Goal: Find contact information: Find contact information

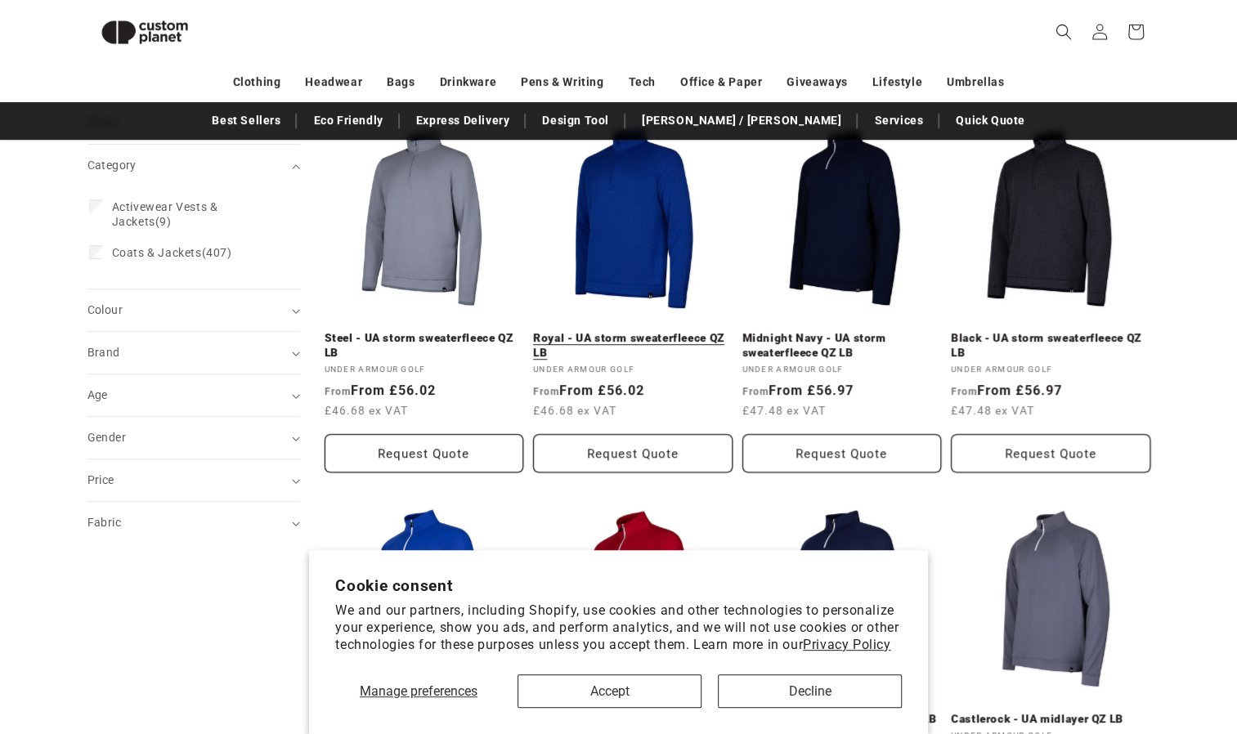
scroll to position [217, 0]
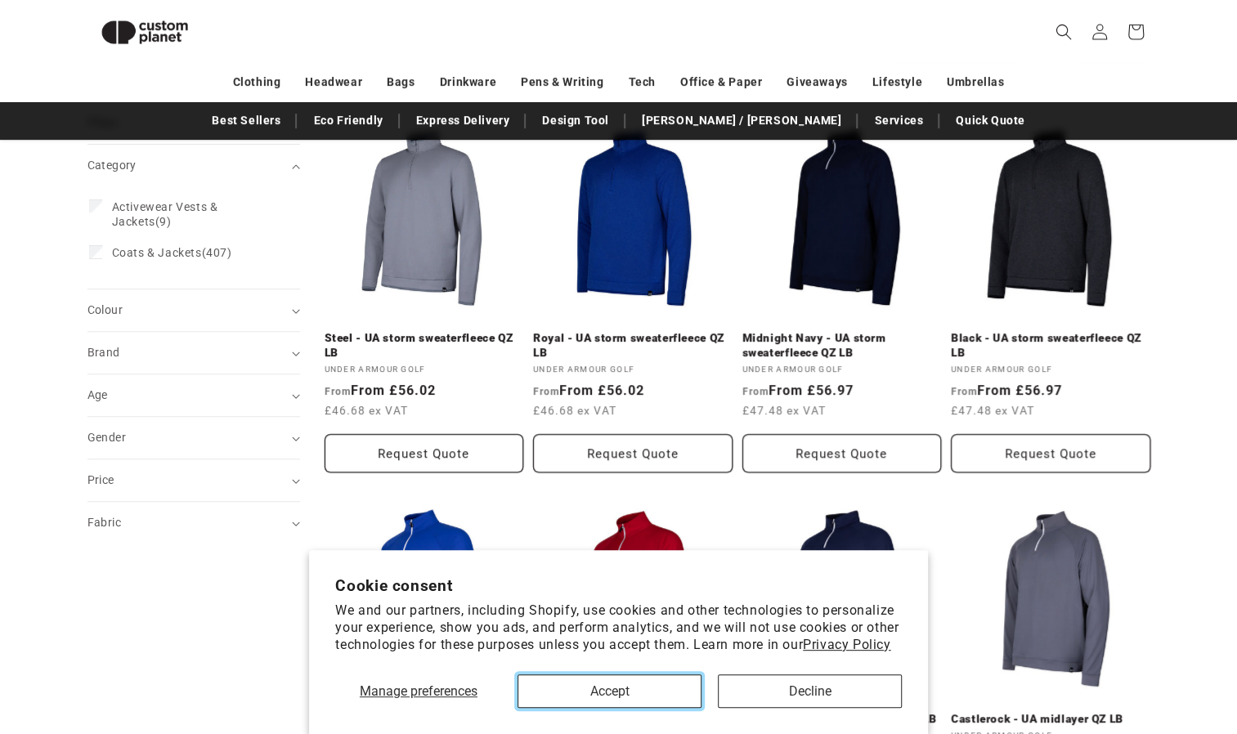
click at [621, 684] on button "Accept" at bounding box center [609, 691] width 184 height 34
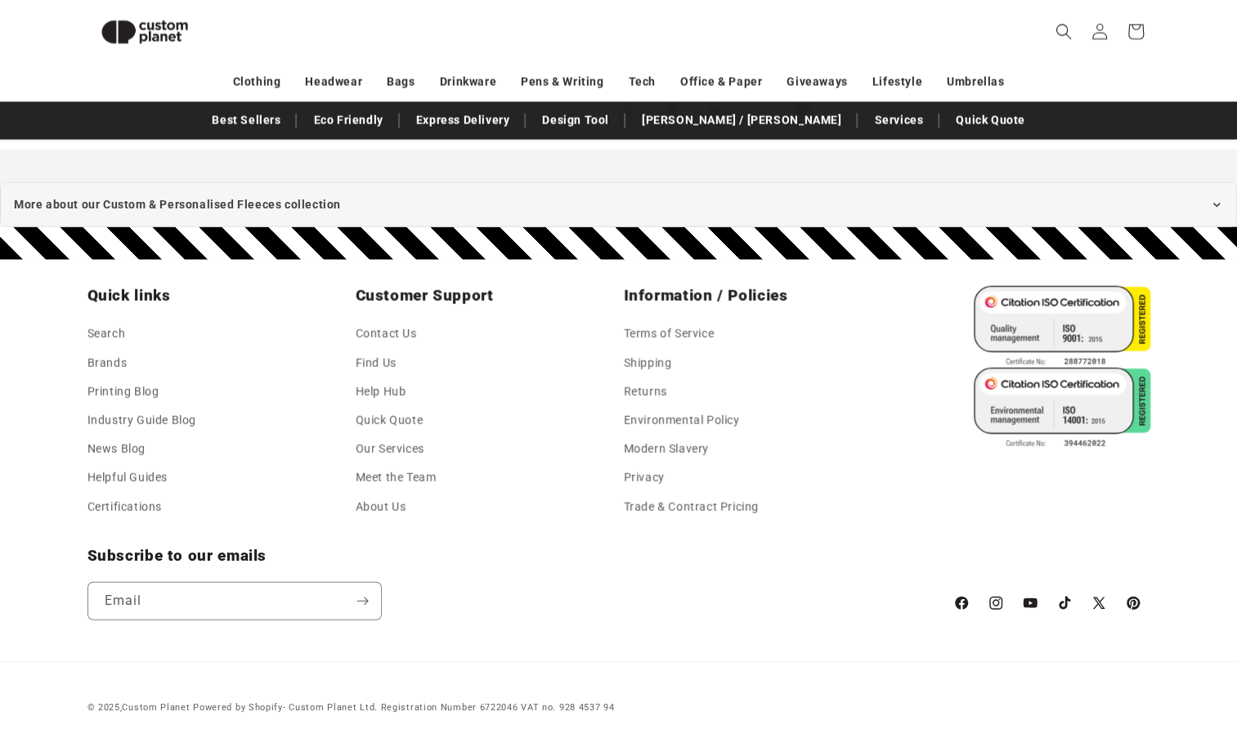
scroll to position [2171, 0]
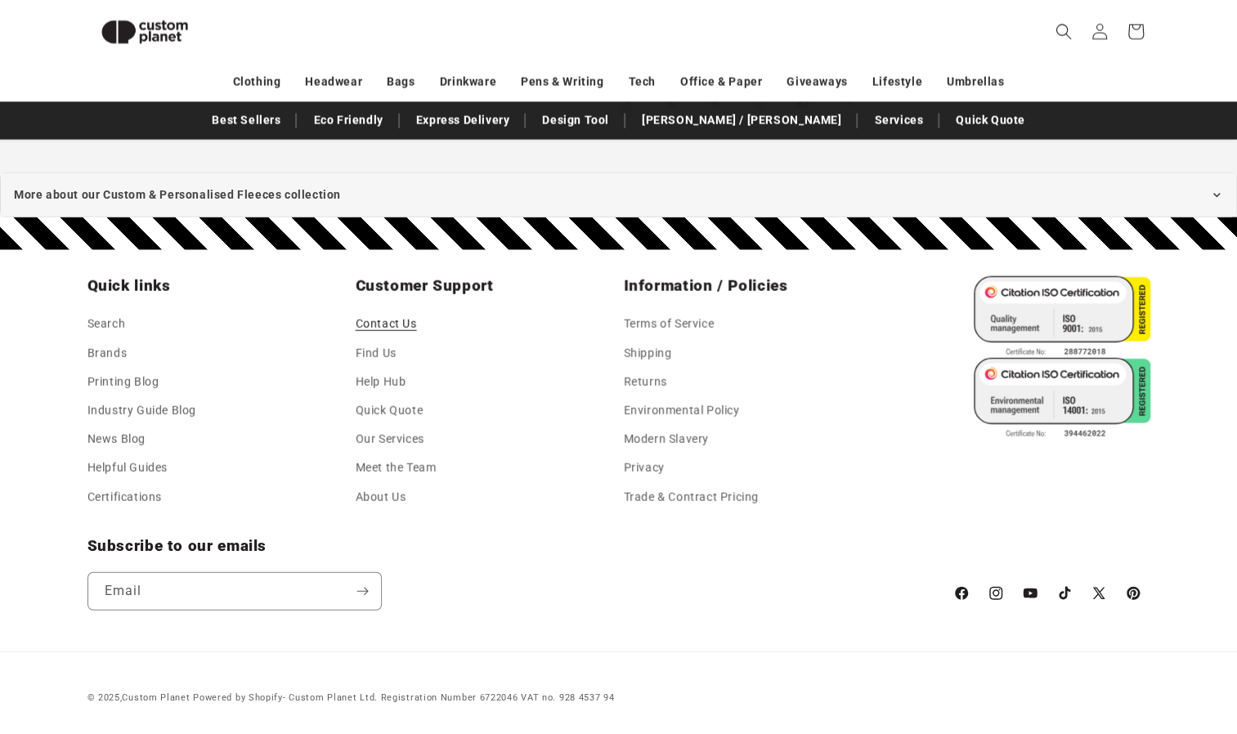
click at [379, 329] on link "Contact Us" at bounding box center [386, 326] width 61 height 25
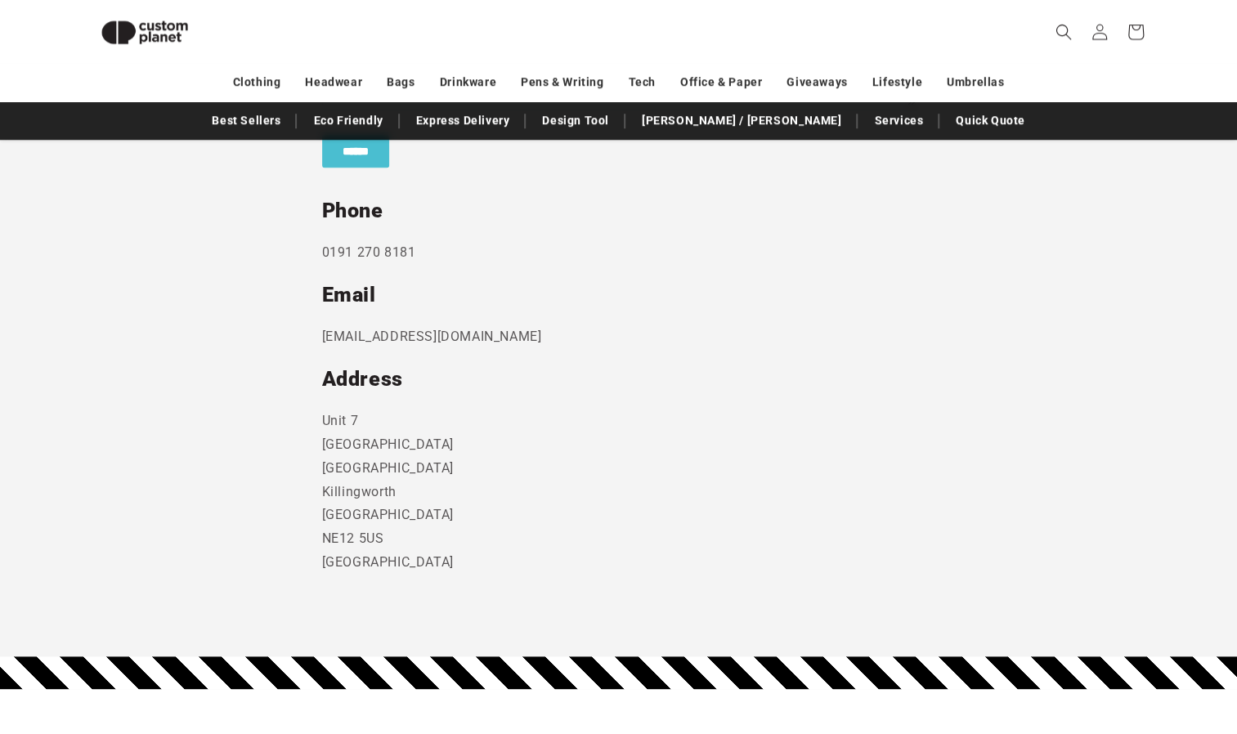
scroll to position [817, 0]
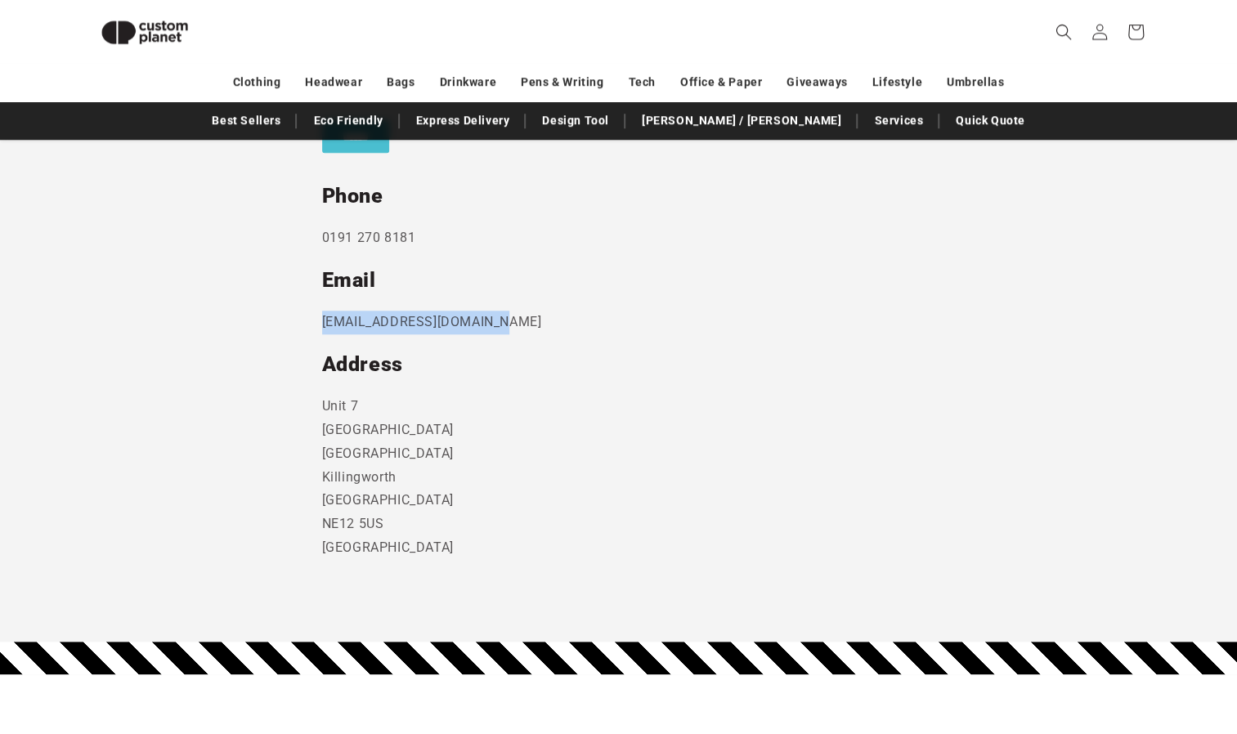
drag, startPoint x: 524, startPoint y: 316, endPoint x: 319, endPoint y: 321, distance: 205.3
click at [319, 321] on section "Send us a message and someone will get back to you within 24 hours. Phone [PHON…" at bounding box center [618, 196] width 1237 height 890
copy p "[EMAIL_ADDRESS][DOMAIN_NAME]"
